Goal: Task Accomplishment & Management: Manage account settings

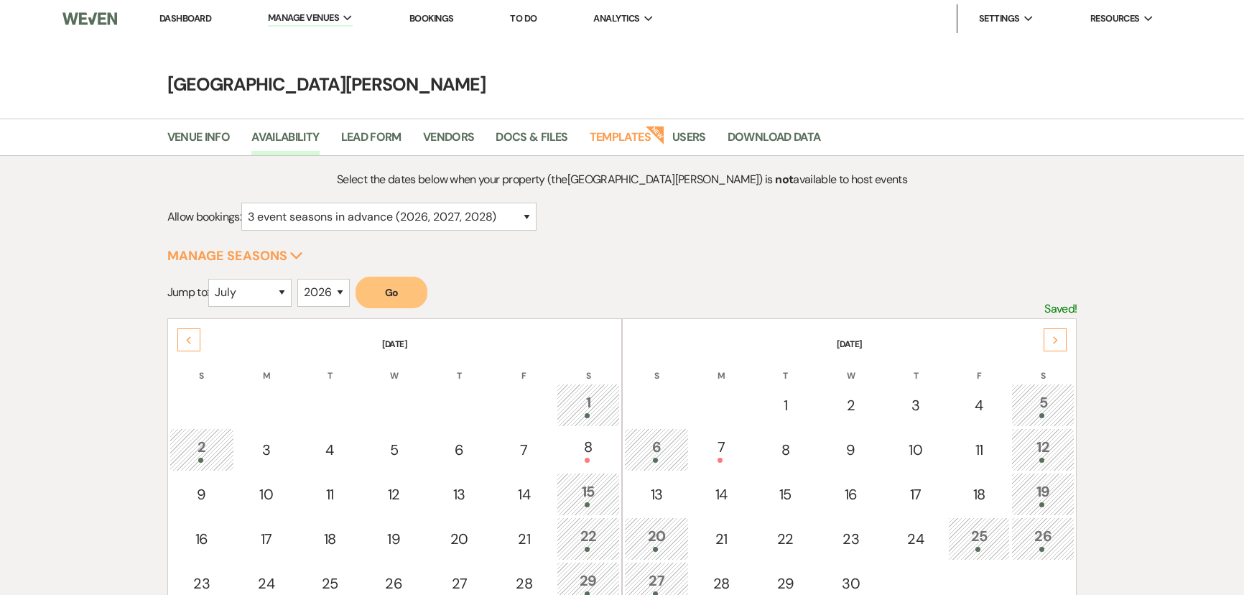
select select "3"
select select "7"
select select "2026"
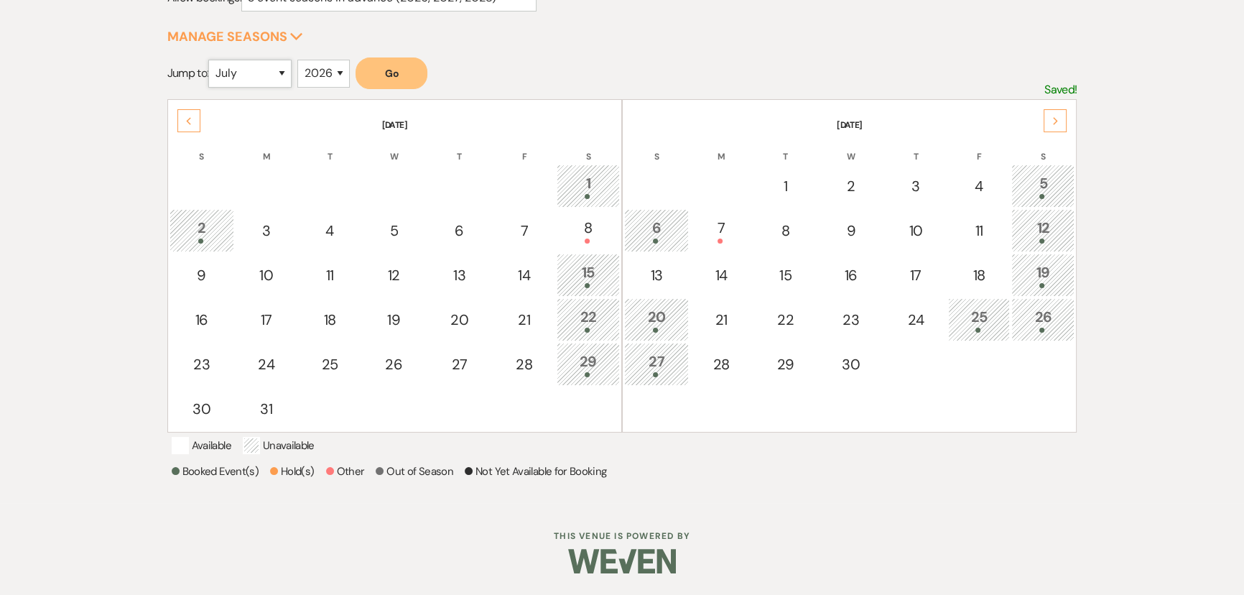
click at [287, 60] on select "January February March April May June July August September October November De…" at bounding box center [249, 74] width 83 height 28
click at [212, 60] on select "January February March April May June July August September October November De…" at bounding box center [249, 74] width 83 height 28
click at [413, 57] on button "Go" at bounding box center [391, 73] width 72 height 32
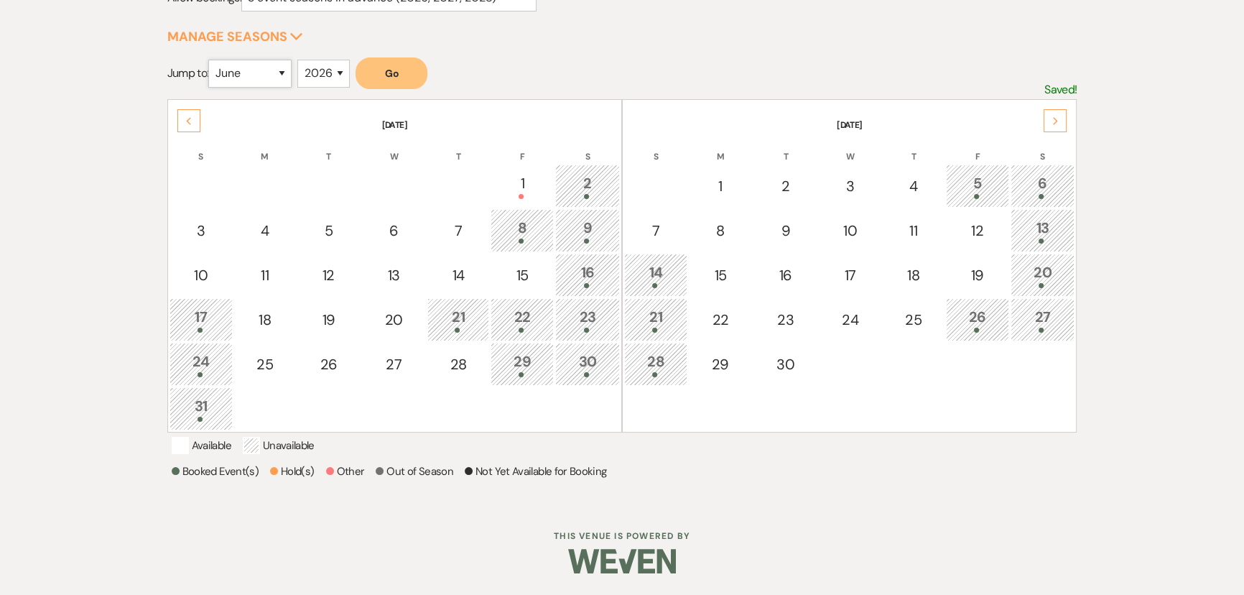
click at [285, 63] on select "January February March April May June July August September October November De…" at bounding box center [249, 74] width 83 height 28
select select "7"
click at [212, 60] on select "January February March April May June July August September October November De…" at bounding box center [249, 74] width 83 height 28
click at [396, 57] on button "Go" at bounding box center [391, 73] width 72 height 32
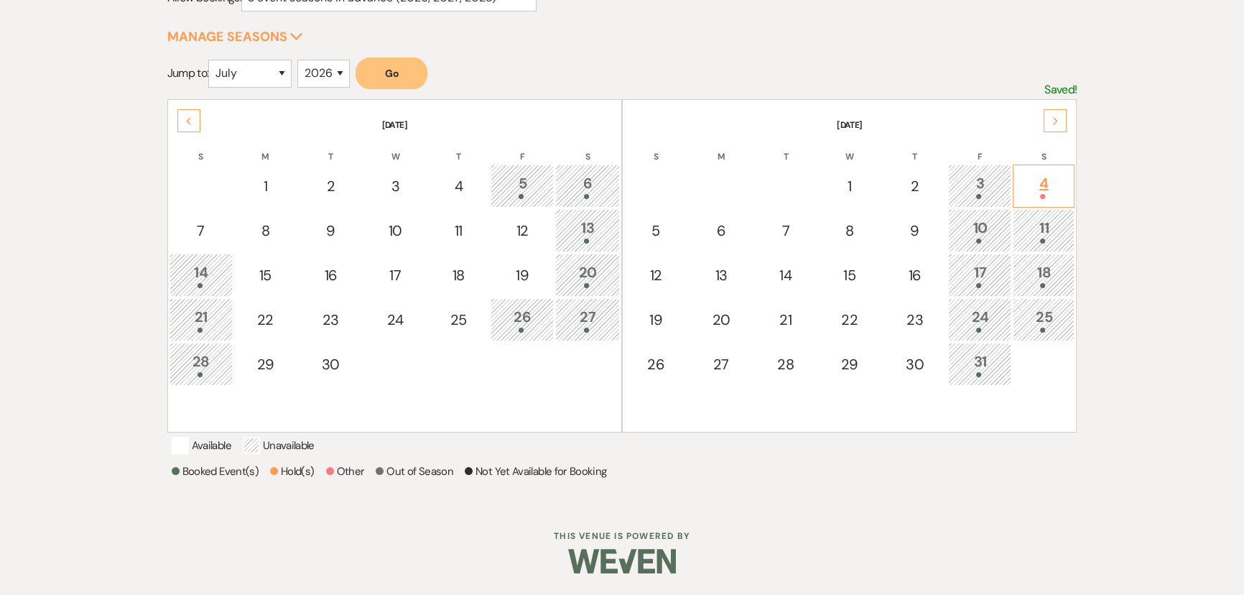
click at [1043, 172] on div "4" at bounding box center [1043, 185] width 46 height 27
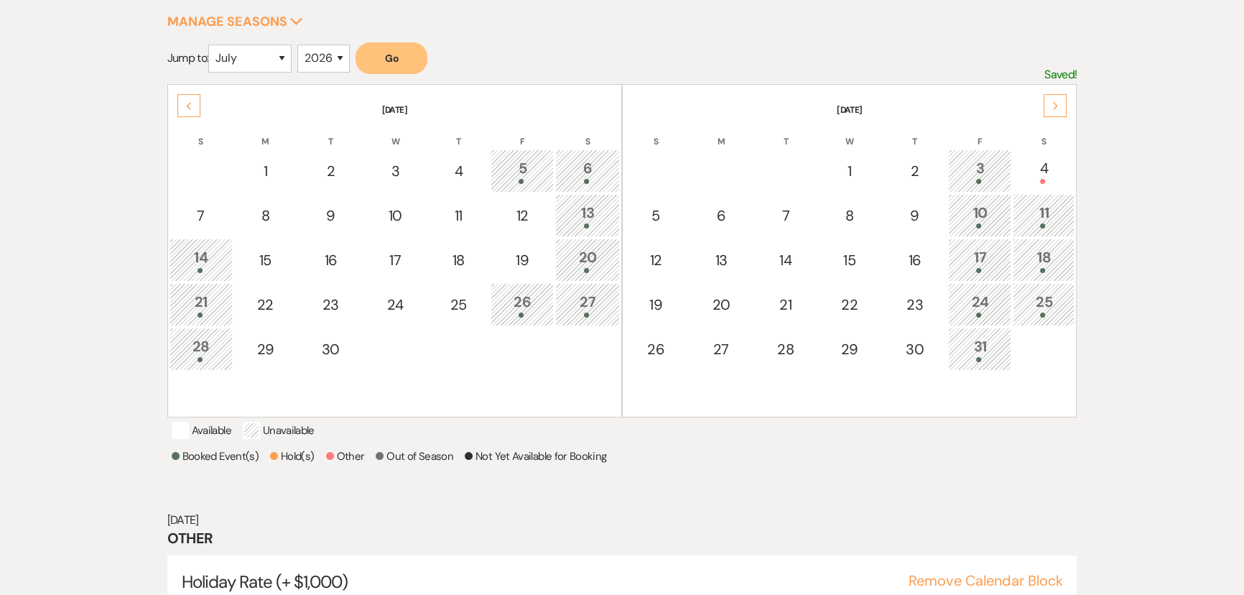
scroll to position [295, 0]
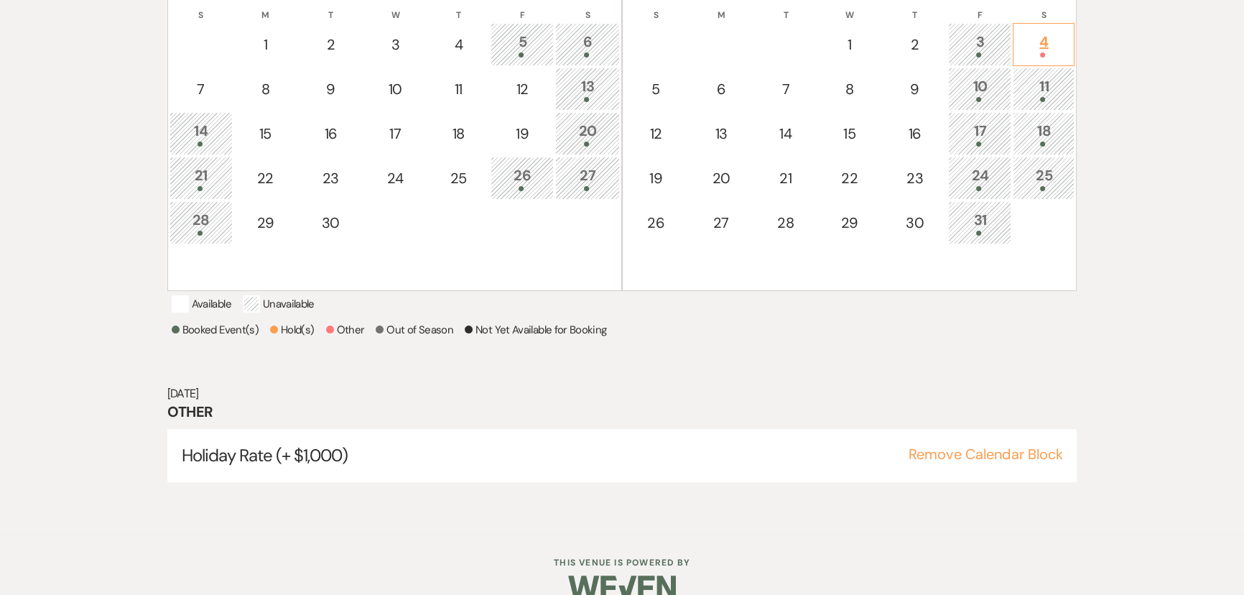
click at [1021, 42] on div "4" at bounding box center [1043, 44] width 46 height 27
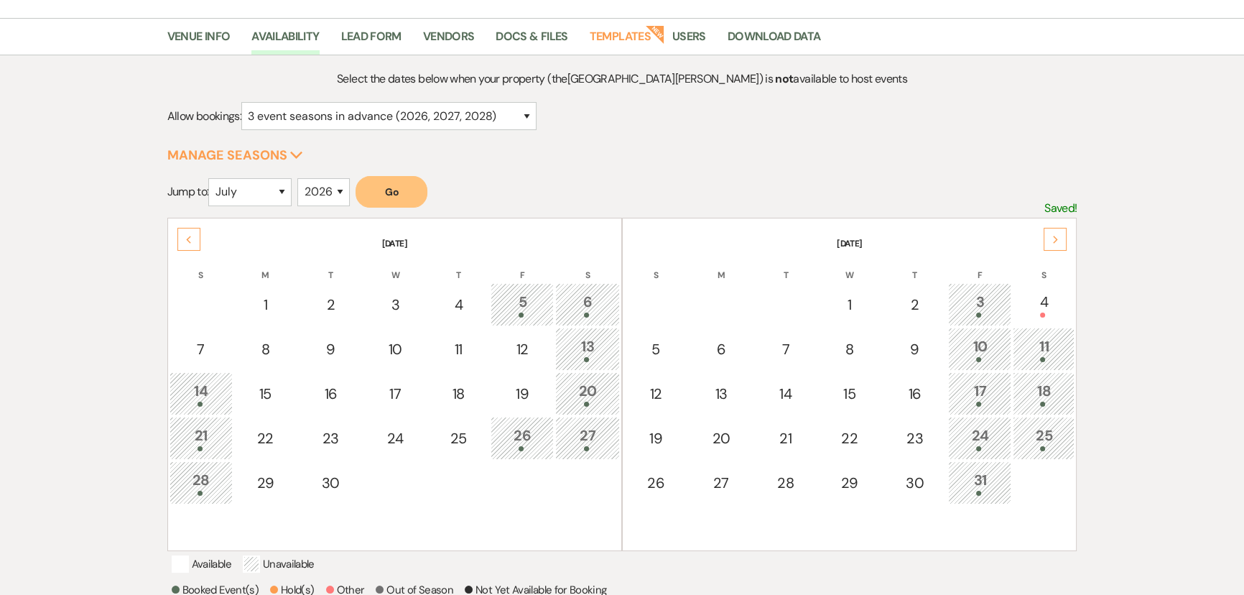
scroll to position [100, 0]
click at [1040, 308] on div "4" at bounding box center [1043, 305] width 46 height 27
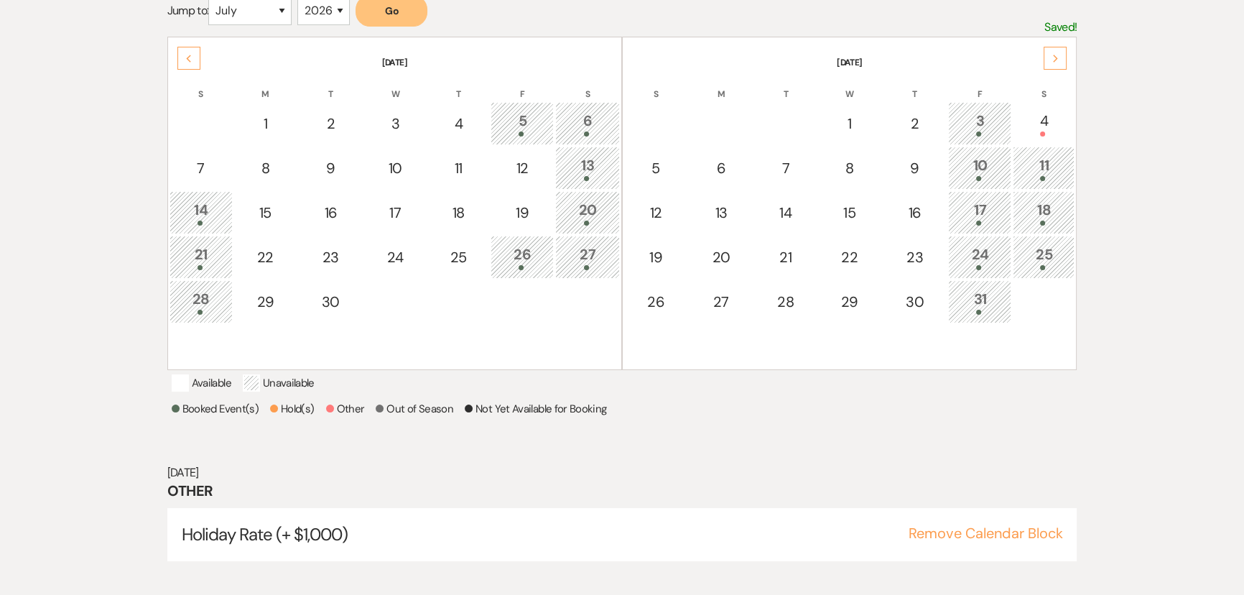
scroll to position [295, 0]
